Goal: Information Seeking & Learning: Learn about a topic

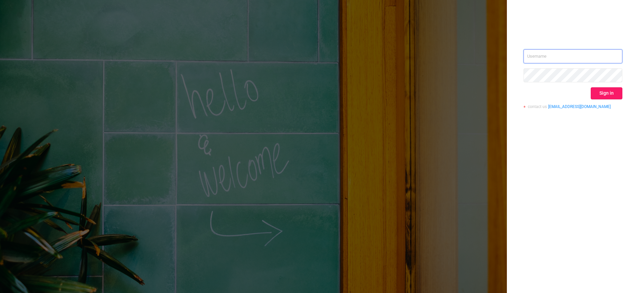
type input "[EMAIL_ADDRESS][DOMAIN_NAME]"
click at [607, 96] on button "Sign in" at bounding box center [607, 93] width 32 height 12
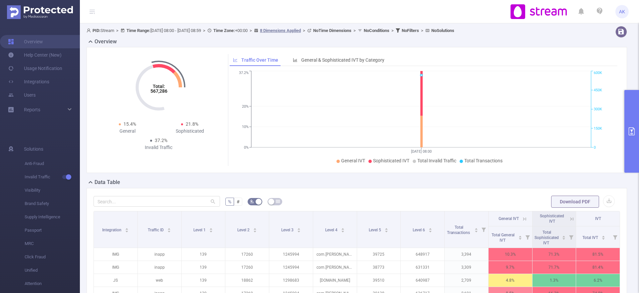
click at [624, 130] on div "Overview Total: 567,286 Total: 567,286 15.4% General 21.8% Sophisticated 37.2% …" at bounding box center [360, 108] width 546 height 141
click at [634, 143] on button "primary" at bounding box center [632, 131] width 15 height 83
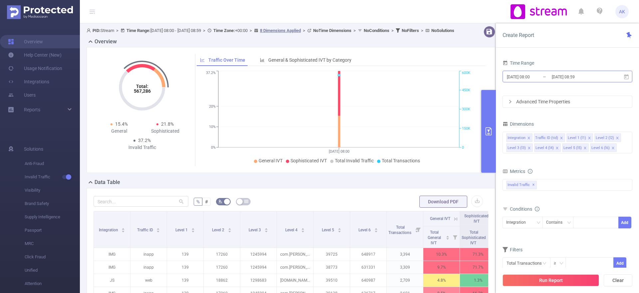
click at [569, 79] on input "[DATE] 08:59" at bounding box center [579, 76] width 54 height 9
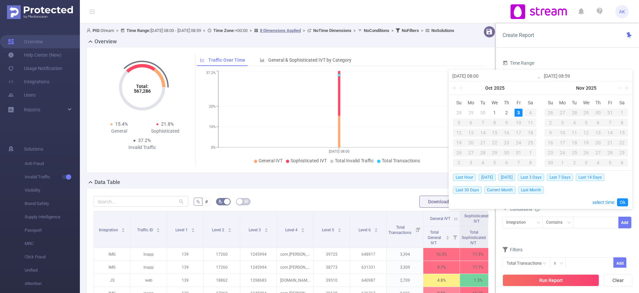
click at [465, 89] on div "[DATE]" at bounding box center [495, 87] width 92 height 13
click at [461, 88] on link at bounding box center [462, 87] width 6 height 13
click at [472, 112] on div "1" at bounding box center [471, 113] width 8 height 8
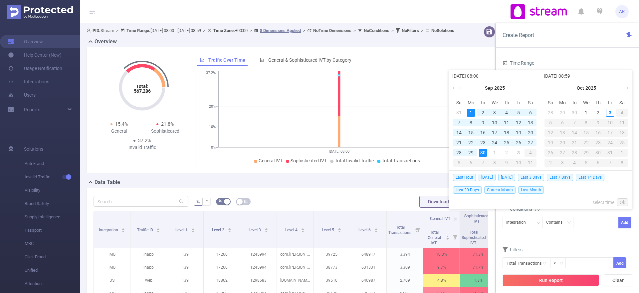
click at [486, 152] on div "30" at bounding box center [483, 153] width 8 height 8
type input "[DATE] 08:00"
type input "[DATE] 08:59"
type input "[DATE] 08:00"
type input "[DATE] 08:59"
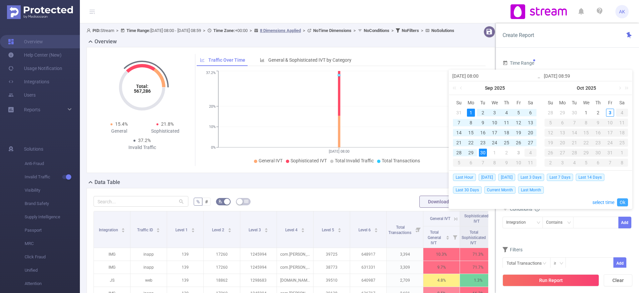
click at [623, 203] on link "Ok" at bounding box center [622, 202] width 11 height 8
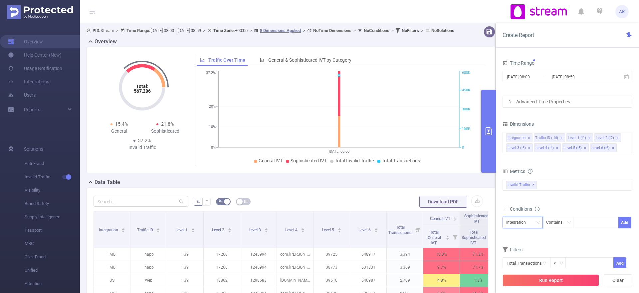
click at [525, 226] on div "Integration" at bounding box center [519, 222] width 24 height 11
click at [526, 155] on li "Level 1 (l1)" at bounding box center [523, 160] width 40 height 11
click at [551, 222] on div "Contains" at bounding box center [557, 222] width 21 height 11
click at [560, 239] on li "Contains" at bounding box center [565, 236] width 44 height 11
click at [561, 224] on div "Contains" at bounding box center [557, 222] width 21 height 11
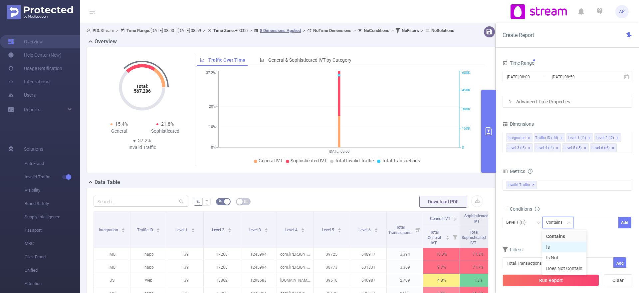
click at [547, 243] on li "Is" at bounding box center [565, 246] width 44 height 11
click at [583, 225] on div at bounding box center [596, 222] width 38 height 11
type input "8"
click at [542, 156] on div "Dimensions Integration Traffic ID (tid) Level 1 (l1) Level 2 (l2) Level 3 (l3) …" at bounding box center [568, 138] width 130 height 39
click at [584, 147] on icon "icon: close" at bounding box center [585, 147] width 3 height 3
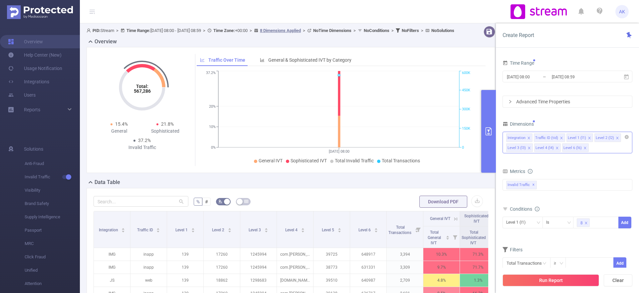
click at [584, 148] on icon "icon: close" at bounding box center [585, 147] width 3 height 3
click at [557, 148] on icon "icon: close" at bounding box center [557, 147] width 3 height 3
click at [529, 148] on icon "icon: close" at bounding box center [529, 147] width 3 height 3
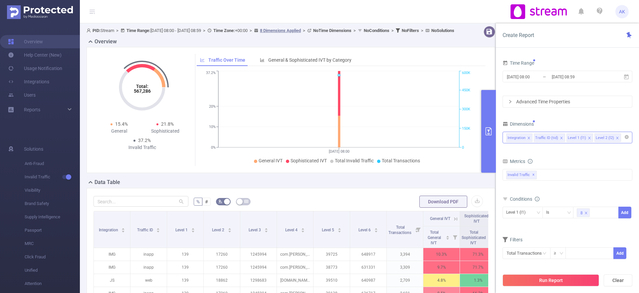
click at [616, 139] on icon "icon: close" at bounding box center [617, 137] width 3 height 3
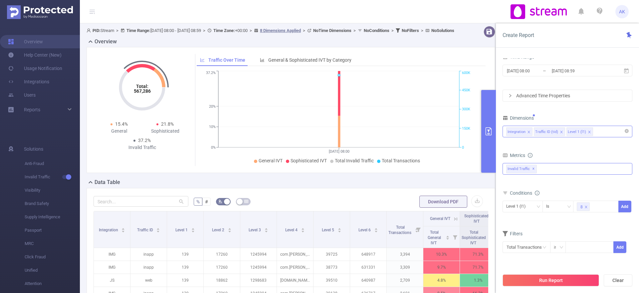
click at [546, 166] on div "Invalid Traffic ✕" at bounding box center [568, 169] width 130 height 12
click at [514, 171] on span at bounding box center [513, 171] width 5 height 5
click at [514, 194] on span at bounding box center [513, 194] width 5 height 5
click at [540, 281] on button "Run Report" at bounding box center [551, 280] width 97 height 12
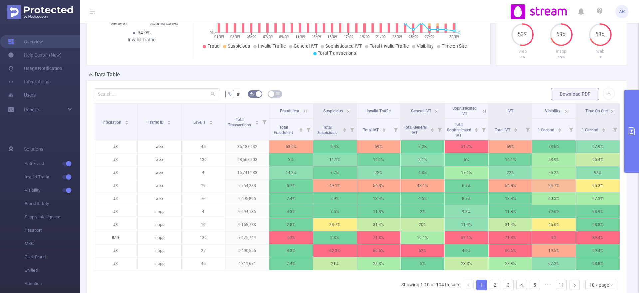
scroll to position [109, 0]
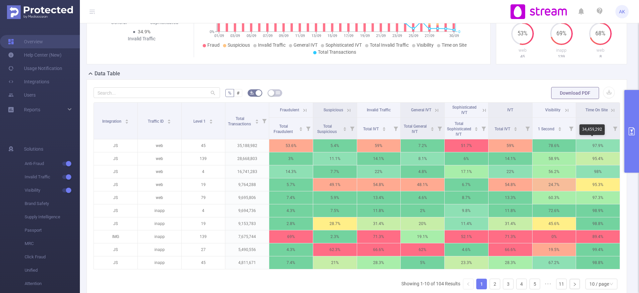
click at [630, 151] on button "primary" at bounding box center [632, 131] width 15 height 83
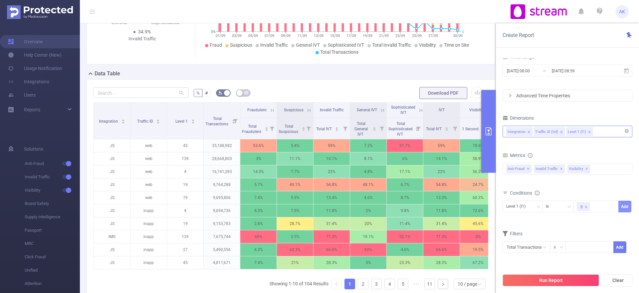
click at [621, 208] on button "Add" at bounding box center [625, 206] width 13 height 12
click at [532, 276] on button "Run Report" at bounding box center [551, 280] width 97 height 12
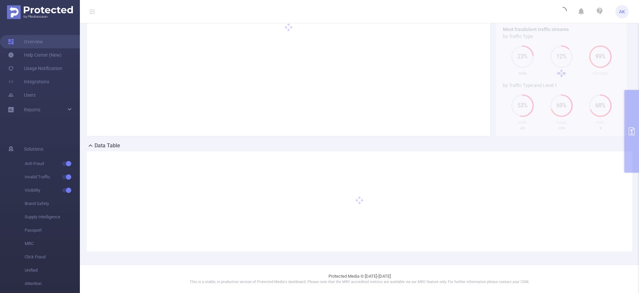
scroll to position [37, 0]
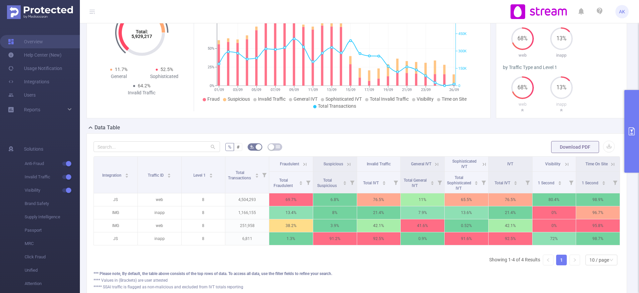
scroll to position [55, 0]
click at [480, 164] on icon at bounding box center [484, 163] width 8 height 7
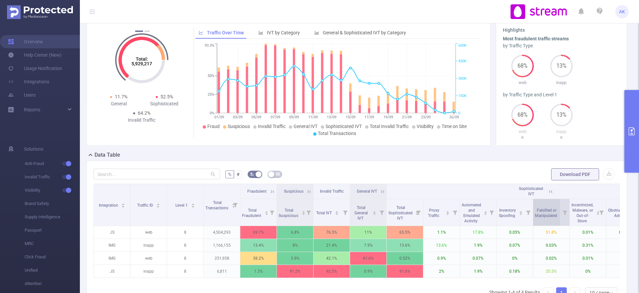
scroll to position [27, 0]
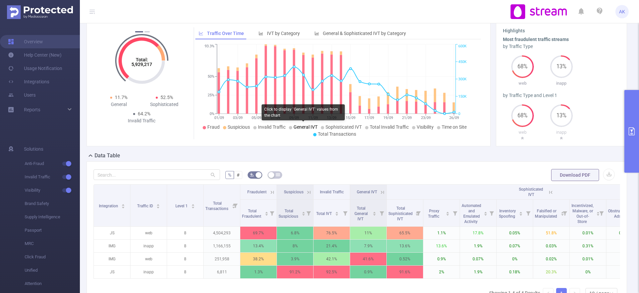
click at [302, 130] on span "General IVT" at bounding box center [306, 126] width 24 height 5
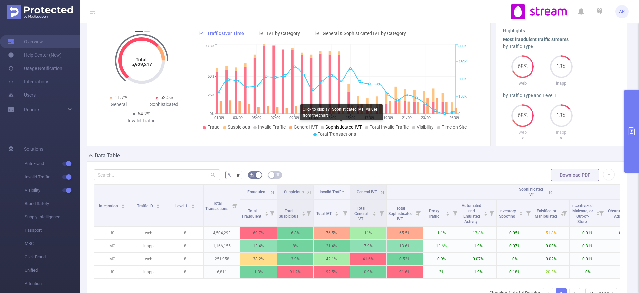
click at [338, 125] on span "Sophisticated IVT" at bounding box center [344, 126] width 36 height 5
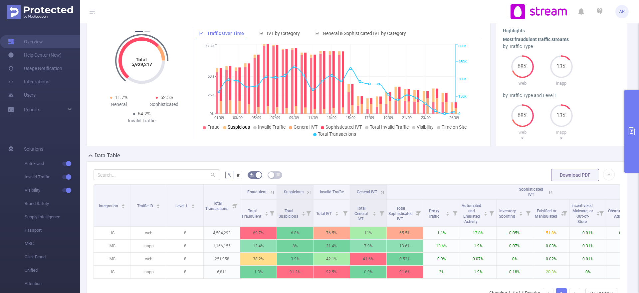
click at [239, 125] on span "Suspicious" at bounding box center [239, 126] width 22 height 5
click at [212, 127] on span "Fraud" at bounding box center [213, 126] width 12 height 5
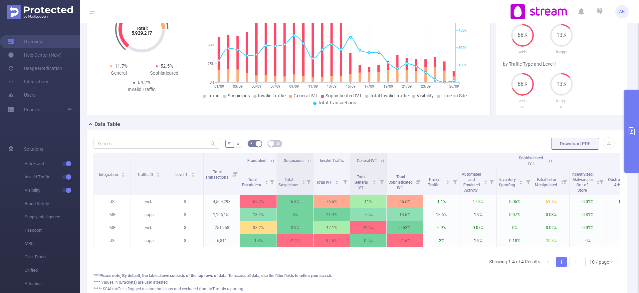
scroll to position [58, 0]
click at [628, 163] on button "primary" at bounding box center [632, 131] width 15 height 83
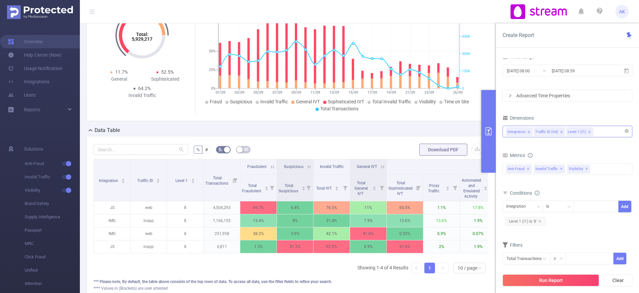
click at [597, 134] on div "Integration Traffic ID (tid) Level 1 (l1)" at bounding box center [568, 131] width 123 height 11
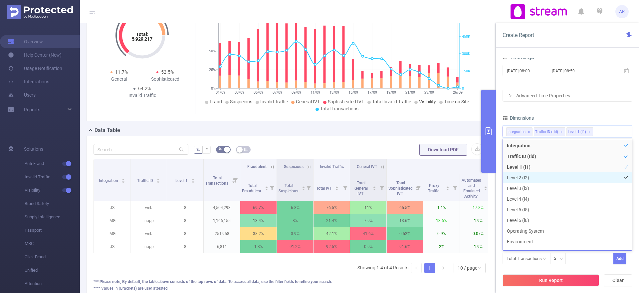
click at [556, 175] on li "Level 2 (l2)" at bounding box center [567, 177] width 129 height 11
click at [574, 117] on div "Dimensions" at bounding box center [568, 118] width 130 height 11
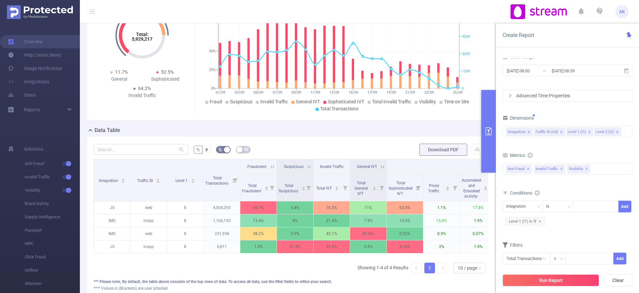
click at [557, 100] on div "Advanced Time Properties" at bounding box center [567, 95] width 129 height 11
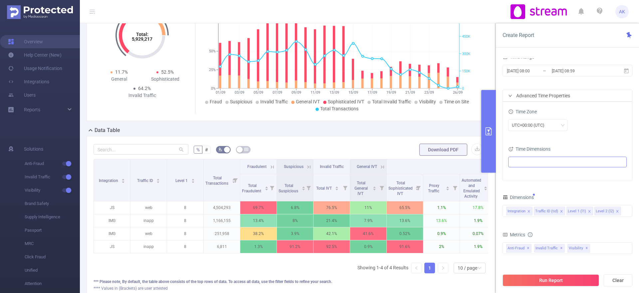
click at [530, 159] on ul at bounding box center [566, 162] width 110 height 10
click at [523, 173] on span at bounding box center [520, 174] width 5 height 5
click at [523, 131] on div "UTC+00:00 (UTC)" at bounding box center [538, 125] width 59 height 12
click at [523, 178] on li "UTC+03:00" at bounding box center [538, 178] width 59 height 11
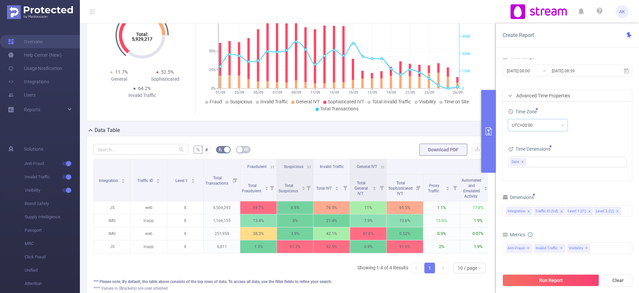
click at [590, 125] on div "UTC+03:00" at bounding box center [568, 125] width 119 height 12
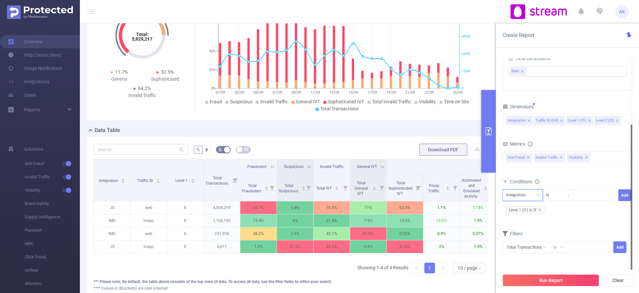
click at [521, 197] on div "Integration" at bounding box center [519, 194] width 24 height 11
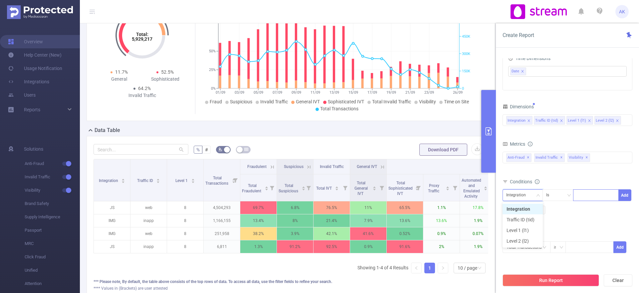
click at [577, 198] on input at bounding box center [578, 195] width 3 height 9
type input "О"
type input "JS"
drag, startPoint x: 635, startPoint y: 196, endPoint x: 623, endPoint y: 195, distance: 12.4
click at [623, 195] on div "Time Range [DATE] 08:00 _ [DATE] 08:59 Advanced Time Properties Time Zone UTC+0…" at bounding box center [567, 178] width 143 height 253
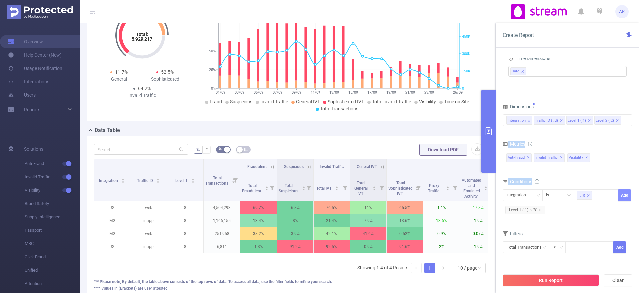
click at [623, 195] on button "Add" at bounding box center [625, 195] width 13 height 12
click at [538, 196] on icon "icon: down" at bounding box center [539, 195] width 4 height 4
click at [534, 217] on li "Traffic ID (tid)" at bounding box center [523, 219] width 40 height 11
click at [582, 198] on div at bounding box center [596, 194] width 38 height 11
type input "web"
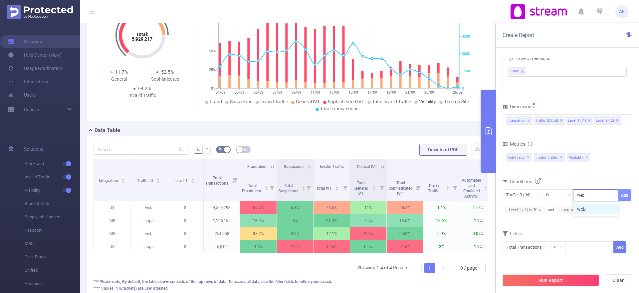
click at [625, 195] on button "Add" at bounding box center [625, 195] width 13 height 12
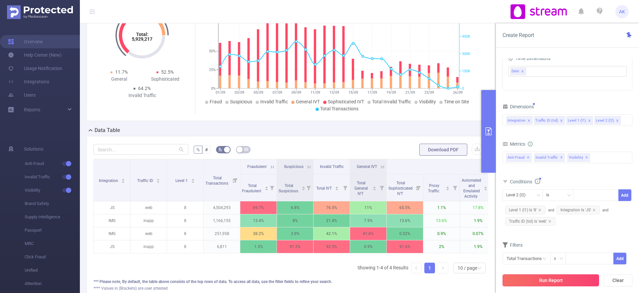
click at [559, 275] on button "Run Report" at bounding box center [551, 280] width 97 height 12
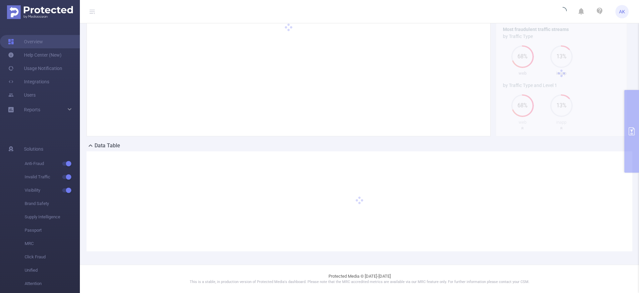
scroll to position [37, 0]
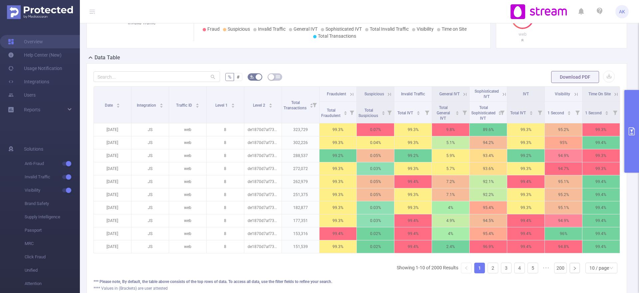
scroll to position [129, 0]
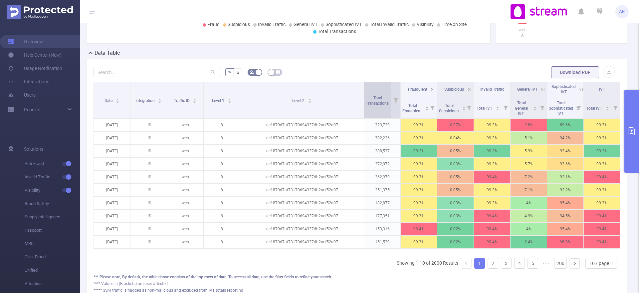
drag, startPoint x: 279, startPoint y: 96, endPoint x: 364, endPoint y: 99, distance: 85.0
click at [364, 97] on tr "Date Integration Traffic ID Level 1 Level 2 Total Transactions Fraudulent Suspi…" at bounding box center [394, 89] width 600 height 15
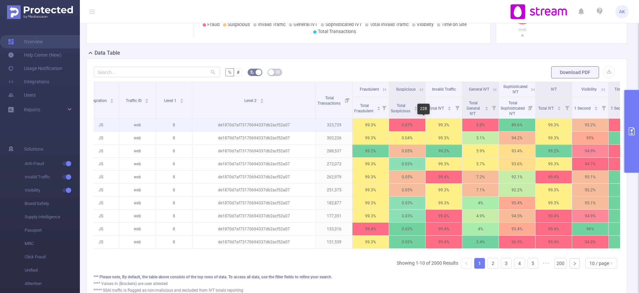
scroll to position [0, 48]
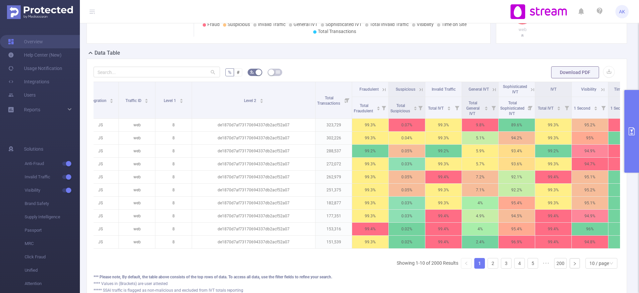
click at [530, 92] on icon at bounding box center [533, 90] width 6 height 6
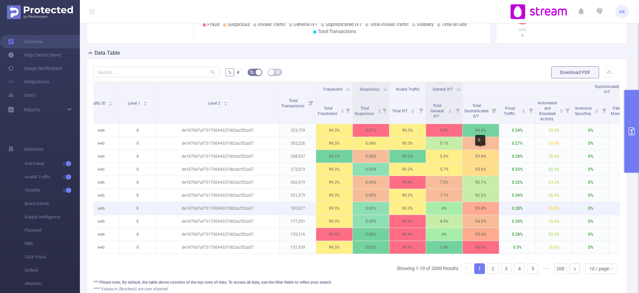
scroll to position [0, 80]
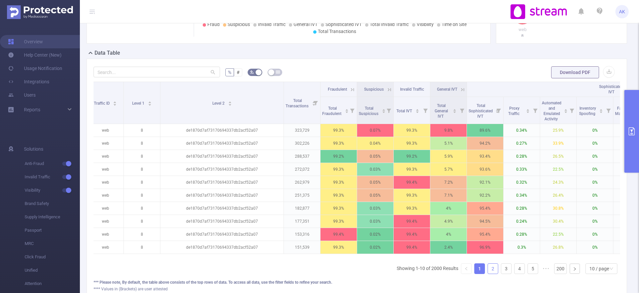
click at [488, 273] on link "2" at bounding box center [493, 268] width 10 height 10
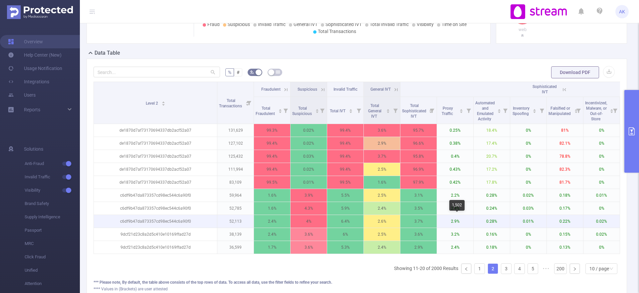
scroll to position [0, 147]
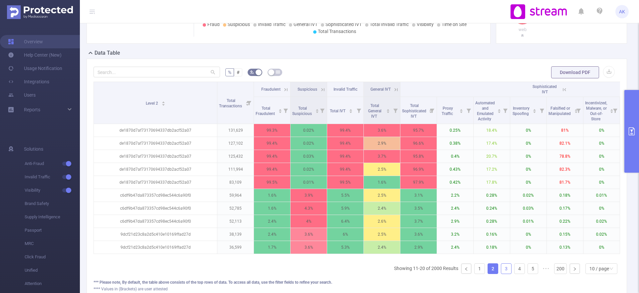
click at [502, 273] on link "3" at bounding box center [507, 268] width 10 height 10
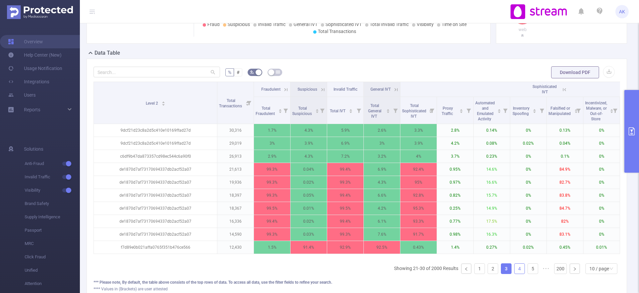
click at [515, 273] on link "4" at bounding box center [520, 268] width 10 height 10
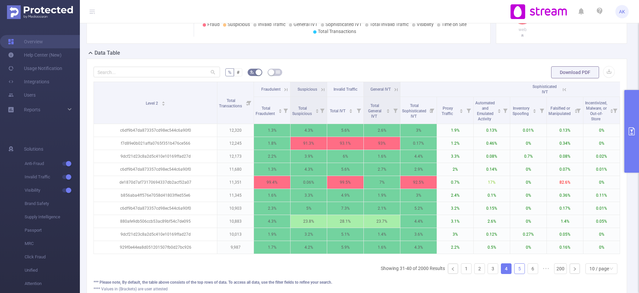
click at [517, 273] on link "5" at bounding box center [520, 268] width 10 height 10
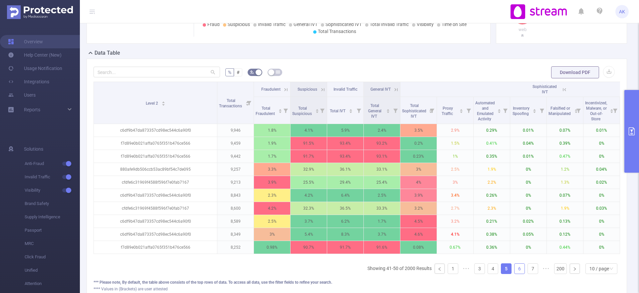
click at [517, 273] on link "6" at bounding box center [520, 268] width 10 height 10
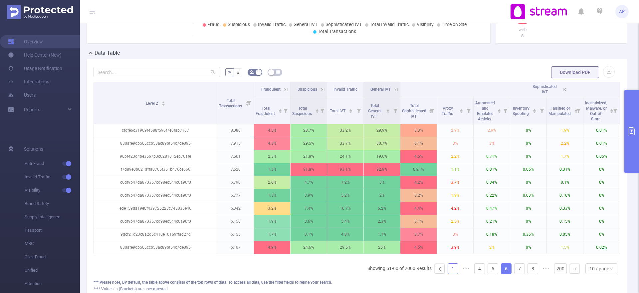
click at [448, 273] on link "1" at bounding box center [453, 268] width 10 height 10
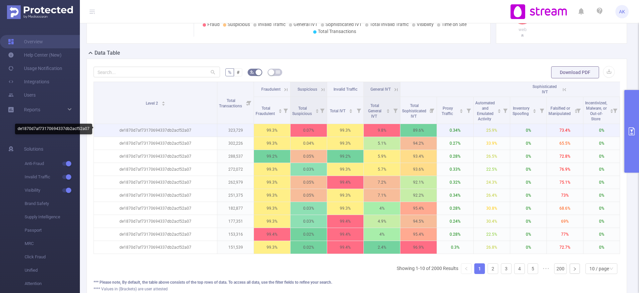
click at [177, 131] on p "de1870d7af73170694337db2acf52a07" at bounding box center [155, 130] width 123 height 13
copy p "de1870d7af73170694337db2acf52a07"
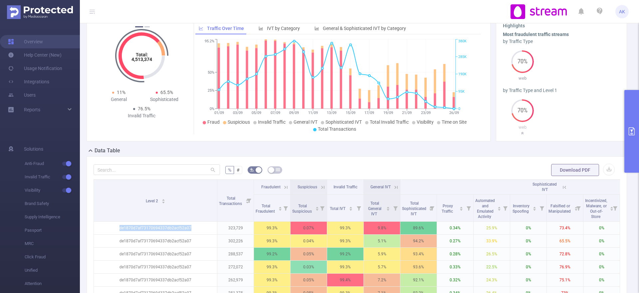
scroll to position [31, 0]
copy p "de1870d7af73170694337db2acf52a07"
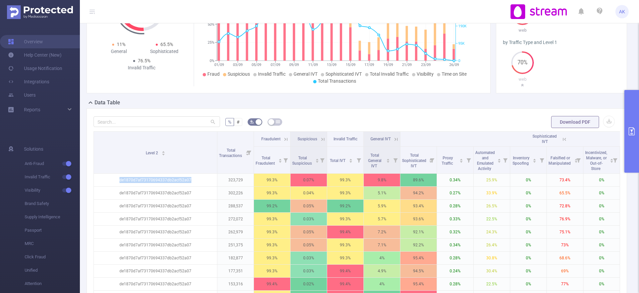
scroll to position [82, 0]
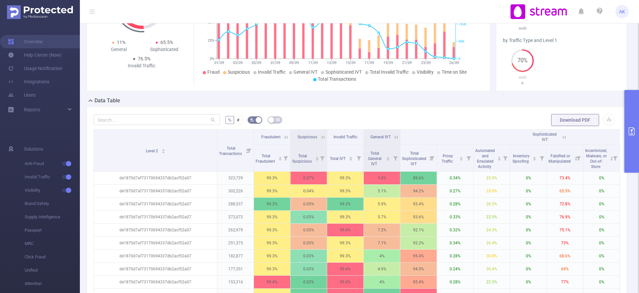
click at [624, 152] on div "Overview Total: 4,513,374 Total: 4,513,374 69.8% Fraudulent 6.8% Suspicious 76.…" at bounding box center [360, 155] width 546 height 398
click at [627, 166] on button "primary" at bounding box center [632, 131] width 15 height 83
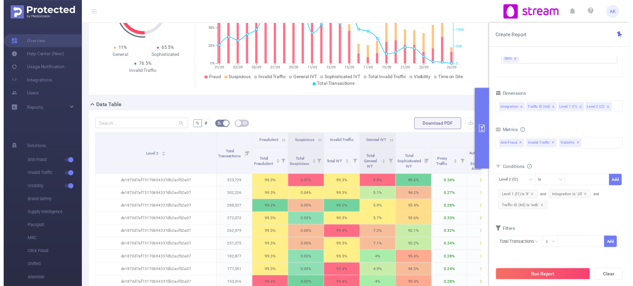
scroll to position [27, 0]
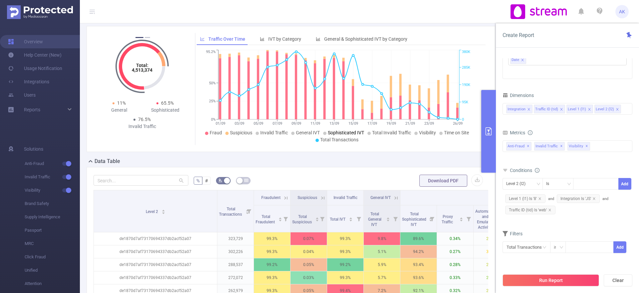
click at [342, 132] on span "Sophisticated IVT" at bounding box center [346, 132] width 36 height 5
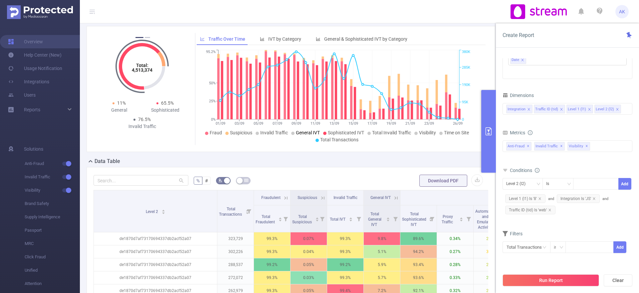
click at [310, 131] on span "General IVT" at bounding box center [308, 132] width 24 height 5
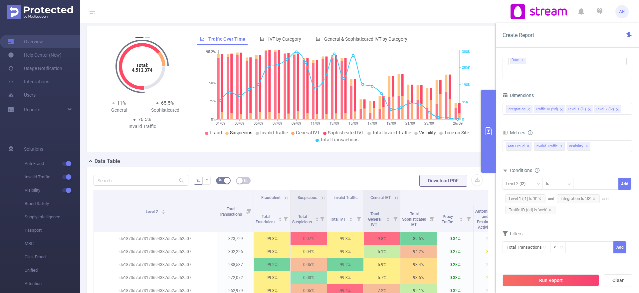
click at [239, 131] on span "Suspicious" at bounding box center [241, 132] width 22 height 5
click at [214, 132] on span "Fraud" at bounding box center [216, 132] width 12 height 5
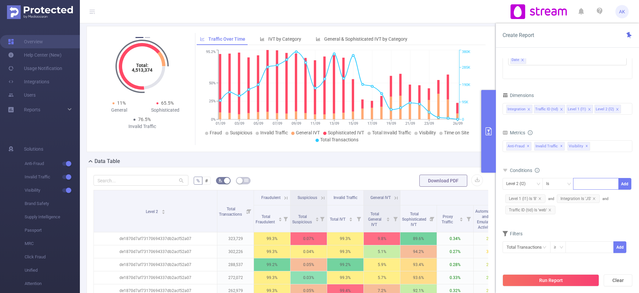
click at [592, 187] on div at bounding box center [596, 183] width 38 height 11
paste input "de1870d7af73170694337db2acf52a07"
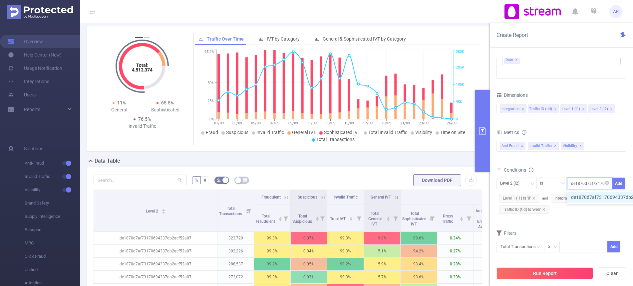
scroll to position [0, 32]
type input "de1870d7af73170694337db2acf52a07"
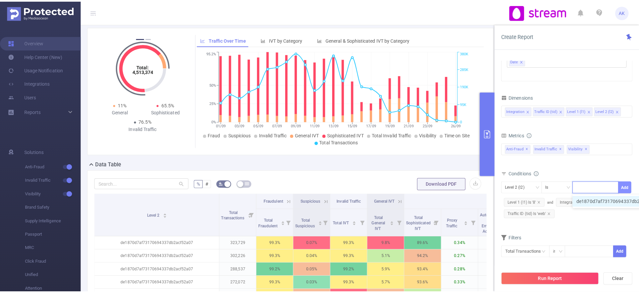
scroll to position [0, 0]
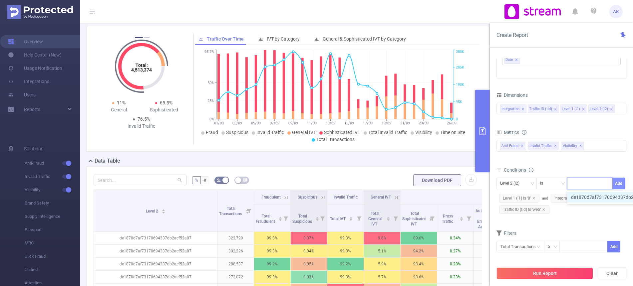
click at [618, 185] on button "Add" at bounding box center [618, 184] width 13 height 12
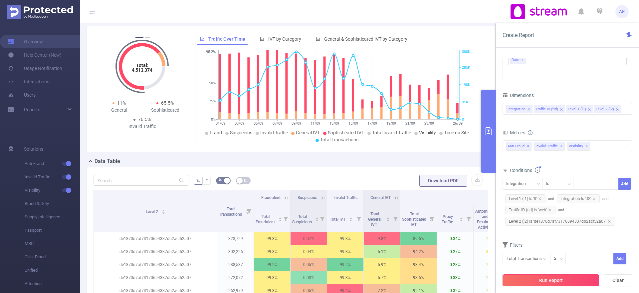
click at [539, 278] on button "Run Report" at bounding box center [551, 280] width 97 height 12
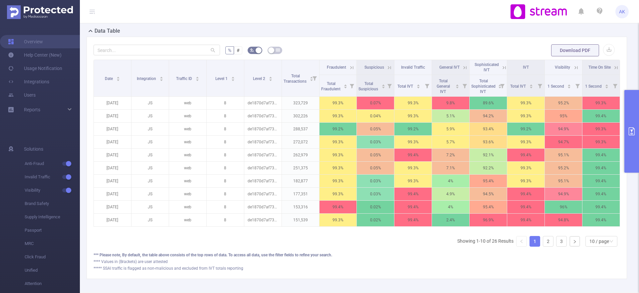
scroll to position [149, 0]
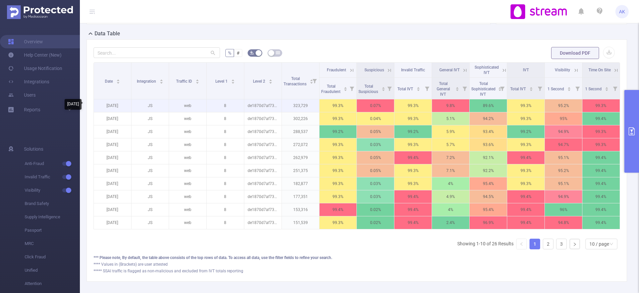
click at [111, 101] on p "[DATE]" at bounding box center [112, 105] width 37 height 13
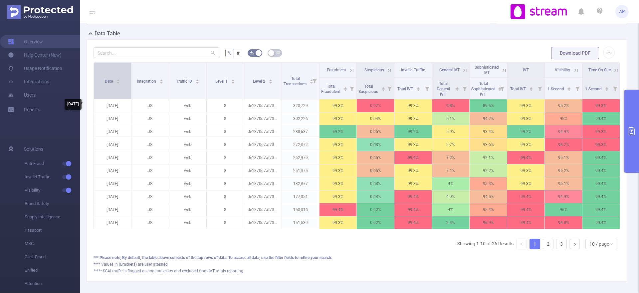
click at [111, 84] on div "Date" at bounding box center [112, 80] width 15 height 7
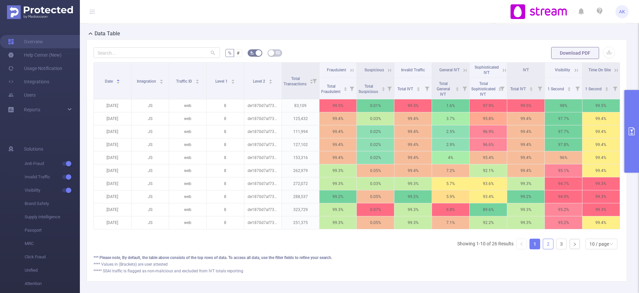
click at [544, 249] on link "2" at bounding box center [549, 244] width 10 height 10
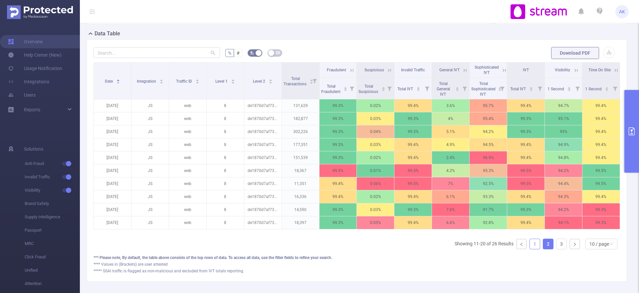
click at [532, 249] on link "1" at bounding box center [535, 244] width 10 height 10
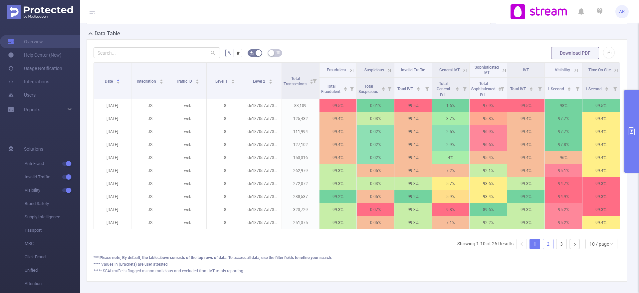
click at [544, 249] on link "2" at bounding box center [549, 244] width 10 height 10
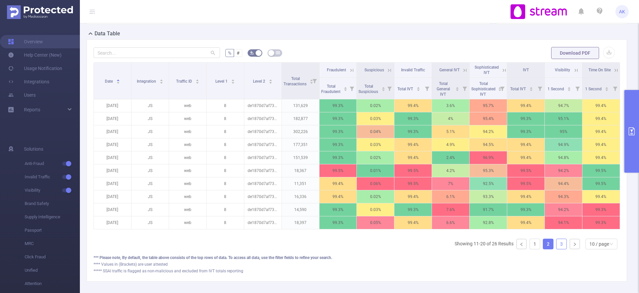
click at [557, 249] on link "3" at bounding box center [562, 244] width 10 height 10
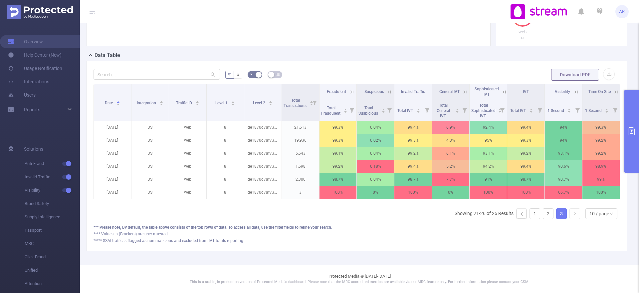
scroll to position [133, 0]
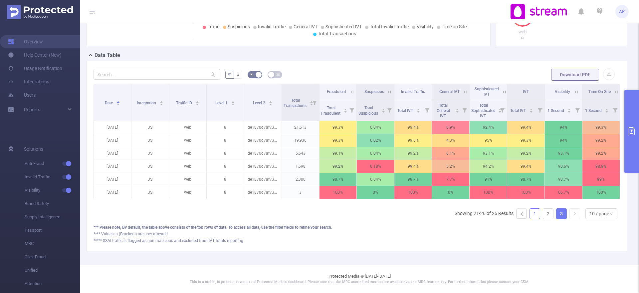
click at [530, 214] on link "1" at bounding box center [535, 213] width 10 height 10
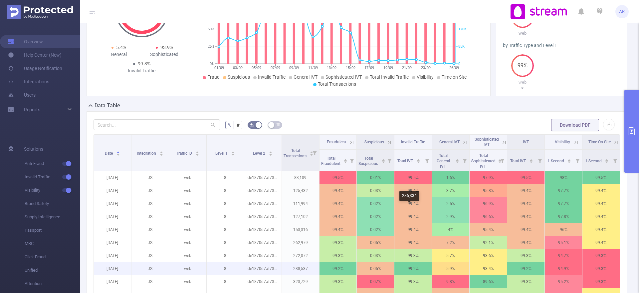
scroll to position [0, 0]
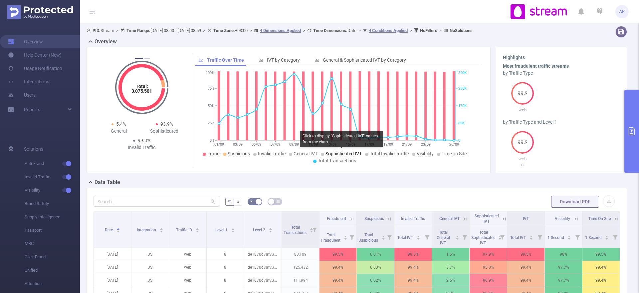
click at [330, 154] on span "Sophisticated IVT" at bounding box center [344, 153] width 36 height 5
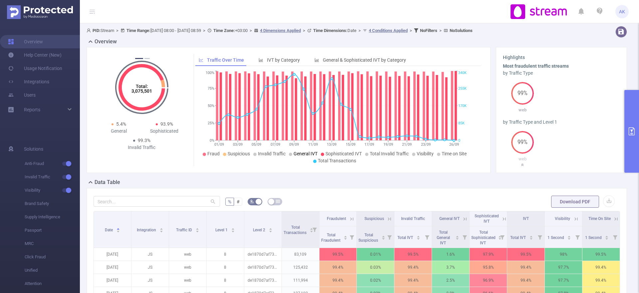
click at [301, 153] on span "General IVT" at bounding box center [306, 153] width 24 height 5
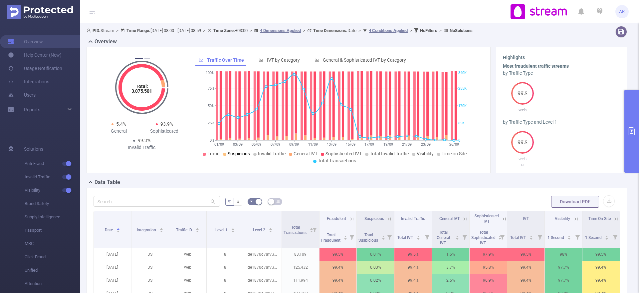
click at [235, 153] on span "Suspicious" at bounding box center [239, 153] width 22 height 5
click at [207, 153] on span "Fraud" at bounding box center [213, 153] width 12 height 5
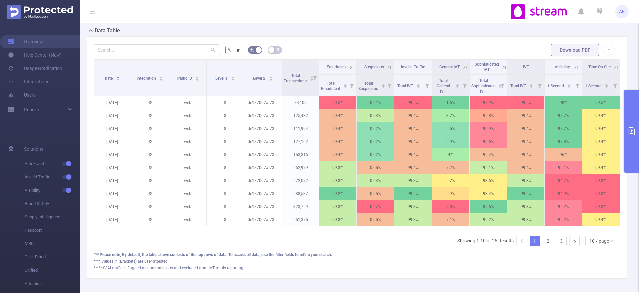
scroll to position [152, 0]
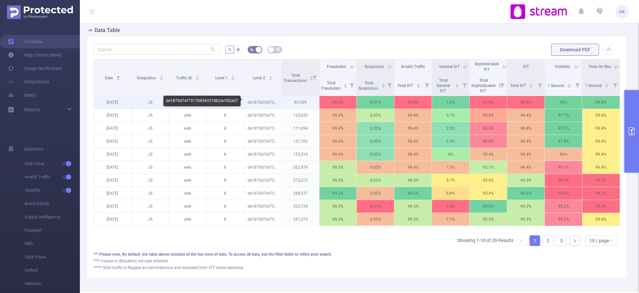
click at [265, 103] on p "de1870d7af73170694337db2acf52a07" at bounding box center [262, 102] width 37 height 13
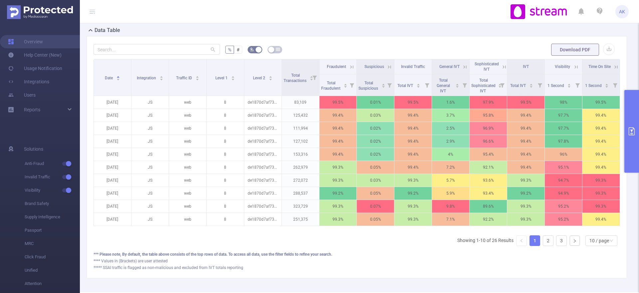
click at [500, 66] on icon at bounding box center [504, 66] width 8 height 7
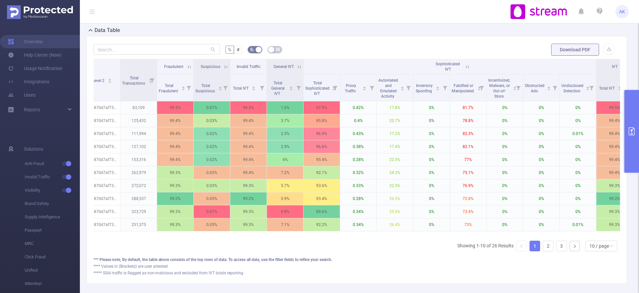
scroll to position [0, 157]
click at [632, 130] on icon "primary" at bounding box center [632, 131] width 6 height 8
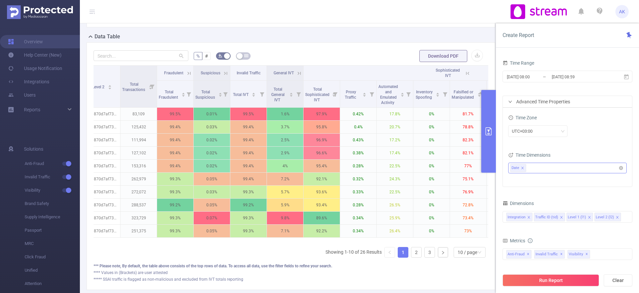
click at [522, 166] on icon "icon: close" at bounding box center [522, 167] width 3 height 3
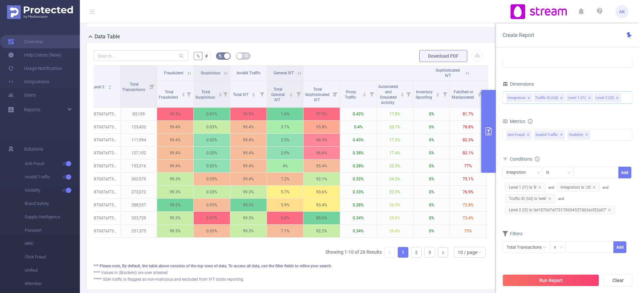
click at [623, 101] on input at bounding box center [624, 97] width 3 height 9
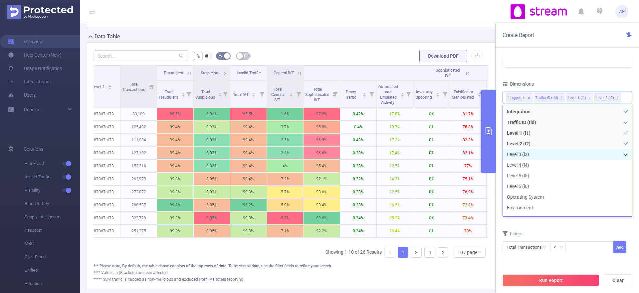
click at [525, 154] on li "Level 3 (l3)" at bounding box center [567, 154] width 129 height 11
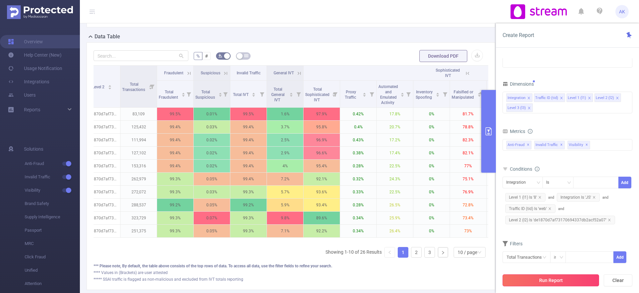
click at [526, 277] on button "Run Report" at bounding box center [551, 280] width 97 height 12
